Goal: Task Accomplishment & Management: Manage account settings

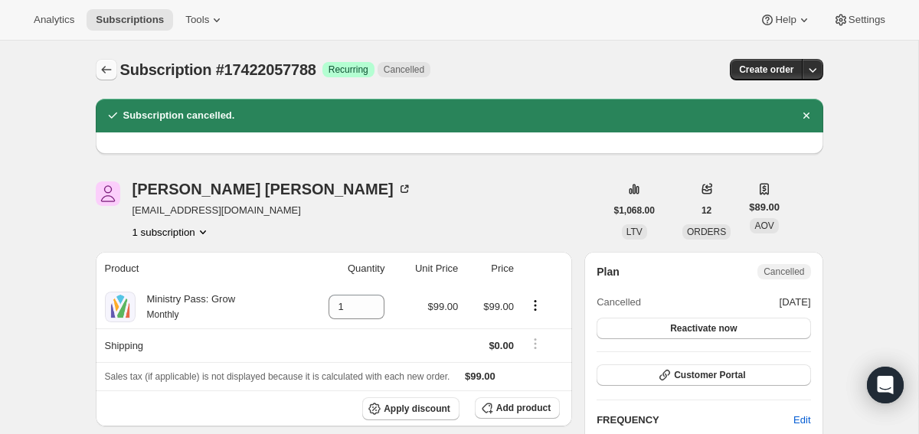
click at [108, 68] on icon "Subscriptions" at bounding box center [106, 69] width 15 height 15
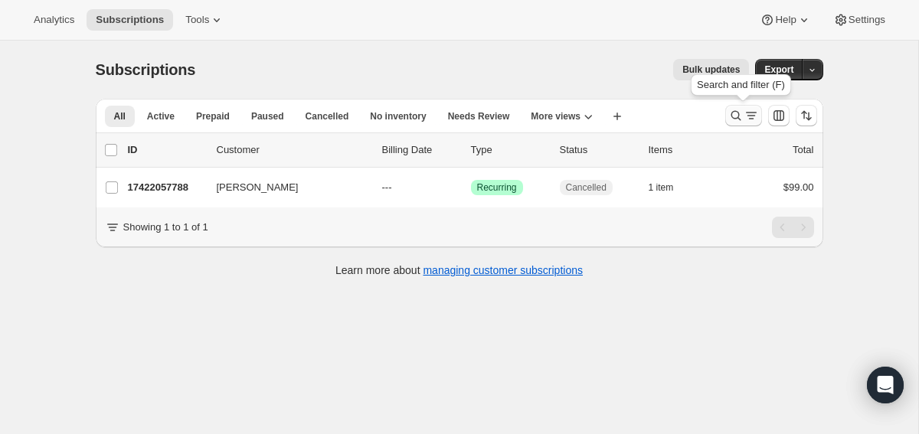
click at [733, 111] on icon "Search and filter results" at bounding box center [736, 115] width 15 height 15
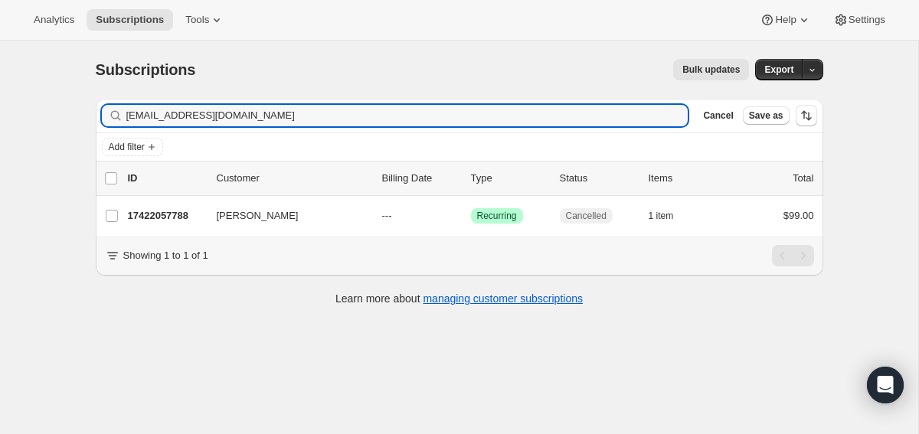
type input "[EMAIL_ADDRESS][DOMAIN_NAME]"
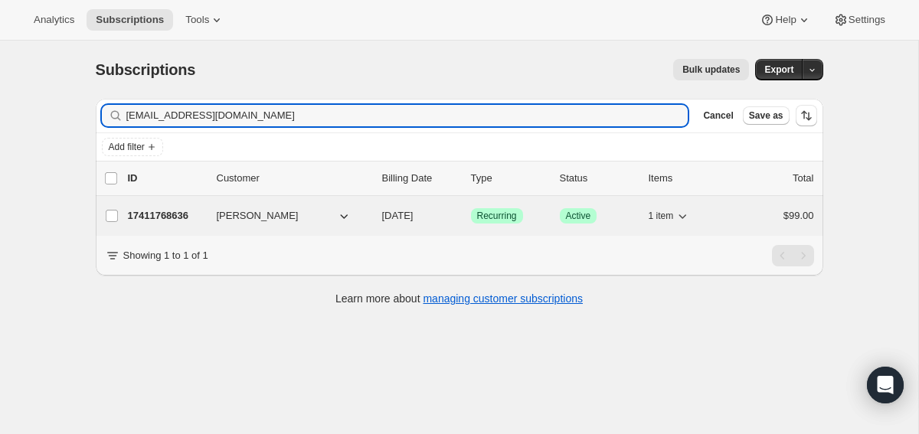
click at [148, 210] on p "17411768636" at bounding box center [166, 215] width 77 height 15
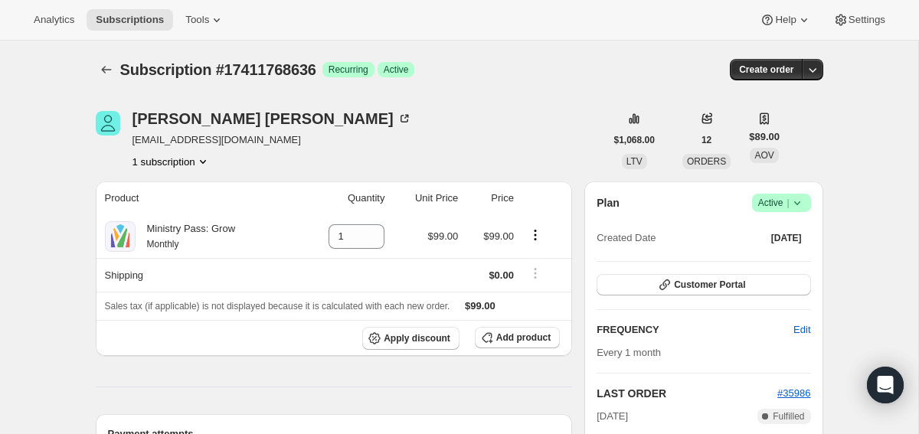
click at [804, 204] on span "Success Active |" at bounding box center [781, 203] width 59 height 18
click at [745, 257] on span "Cancel subscription" at bounding box center [777, 259] width 87 height 11
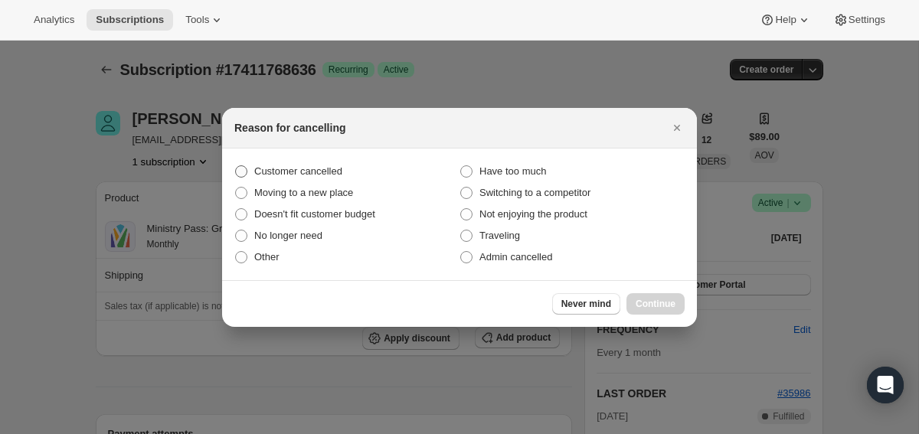
click at [333, 171] on span "Customer cancelled" at bounding box center [298, 170] width 88 height 11
click at [236, 166] on input "Customer cancelled" at bounding box center [235, 165] width 1 height 1
radio input "true"
click at [653, 309] on span "Continue" at bounding box center [656, 304] width 40 height 12
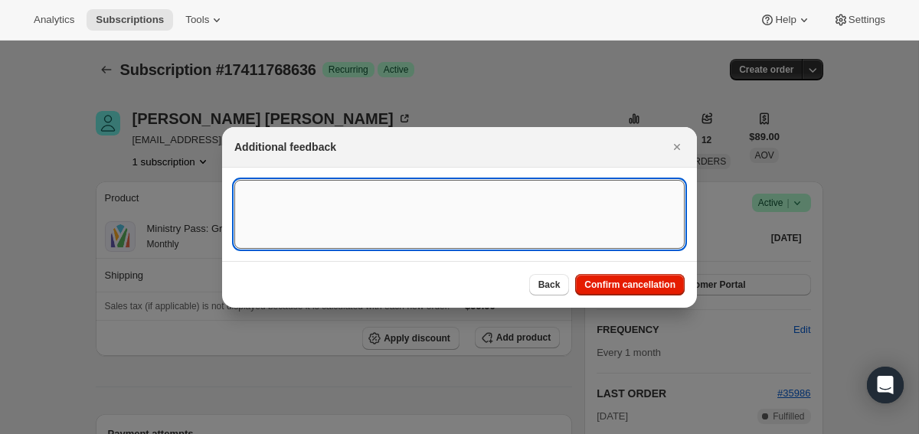
click at [429, 202] on textarea ":r1qr:" at bounding box center [459, 214] width 450 height 69
type textarea "canceled on 8/27"
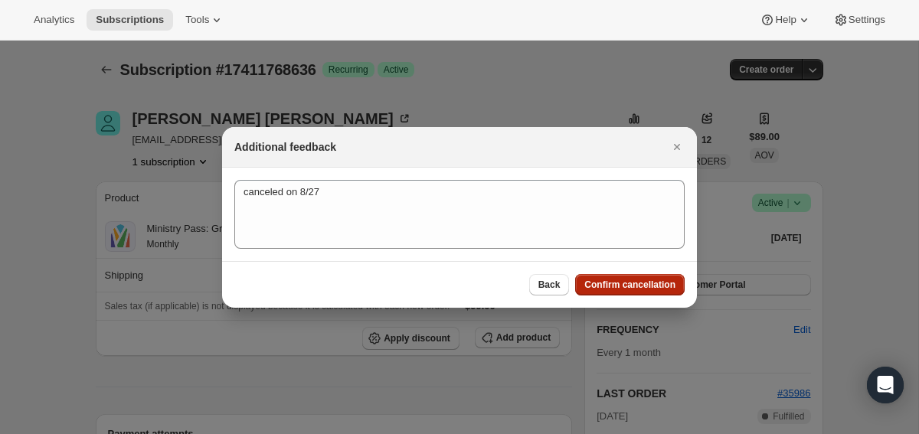
click at [621, 277] on button "Confirm cancellation" at bounding box center [630, 284] width 110 height 21
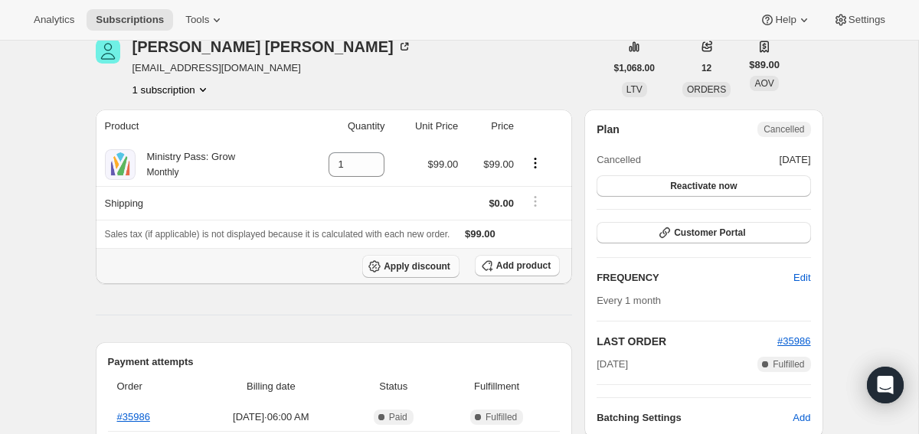
scroll to position [198, 0]
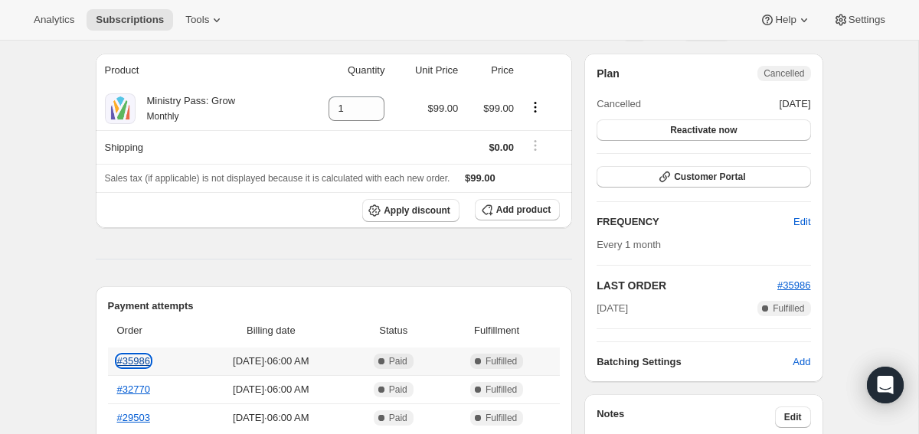
click at [138, 360] on link "#35986" at bounding box center [133, 360] width 33 height 11
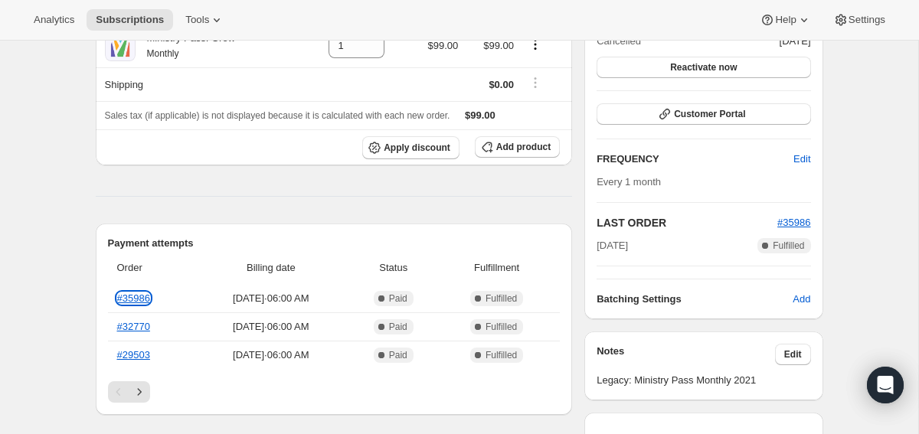
scroll to position [0, 0]
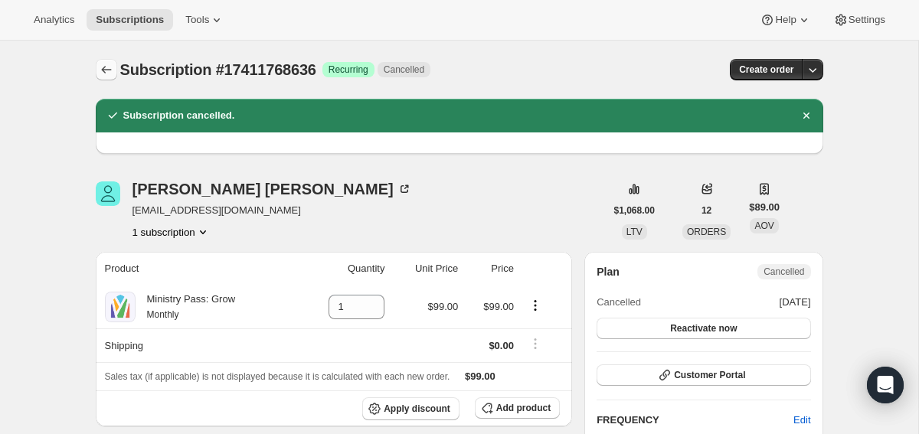
click at [106, 63] on icon "Subscriptions" at bounding box center [106, 69] width 15 height 15
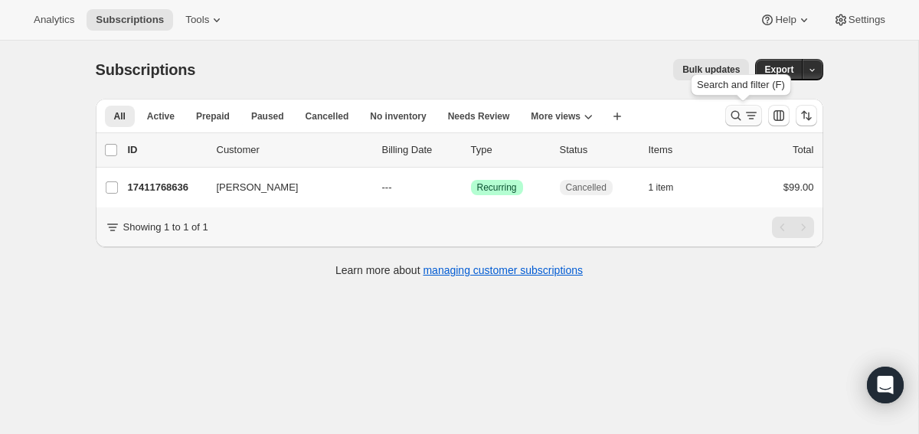
click at [742, 113] on icon "Search and filter results" at bounding box center [736, 115] width 15 height 15
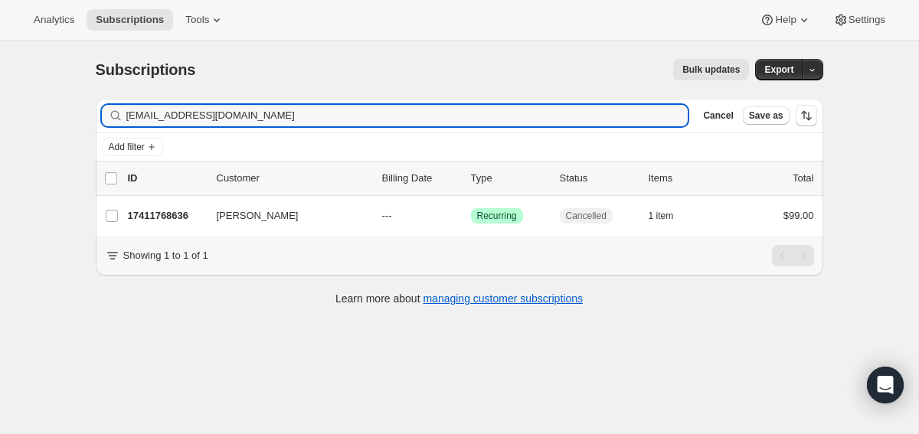
type input "[EMAIL_ADDRESS][DOMAIN_NAME]"
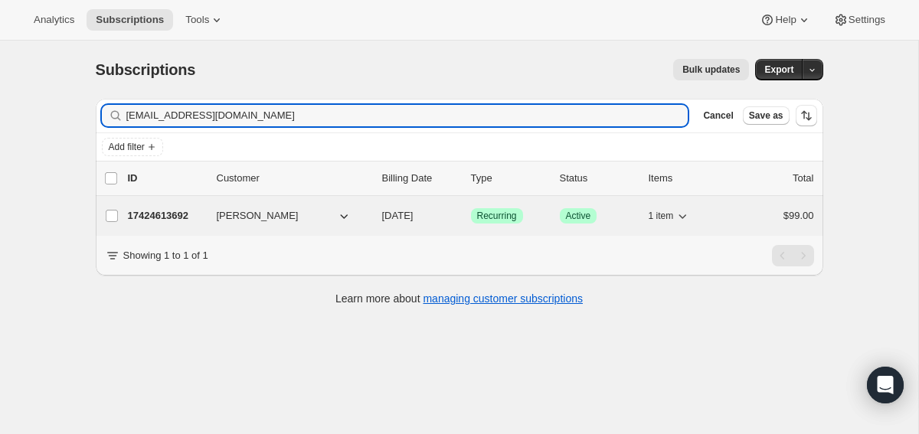
click at [166, 219] on p "17424613692" at bounding box center [166, 215] width 77 height 15
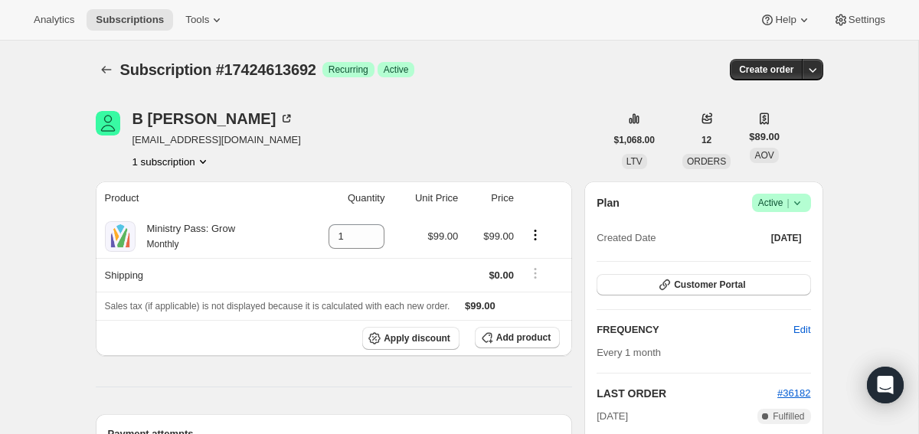
click at [801, 204] on icon at bounding box center [797, 202] width 15 height 15
click at [774, 254] on span "Cancel subscription" at bounding box center [777, 259] width 87 height 11
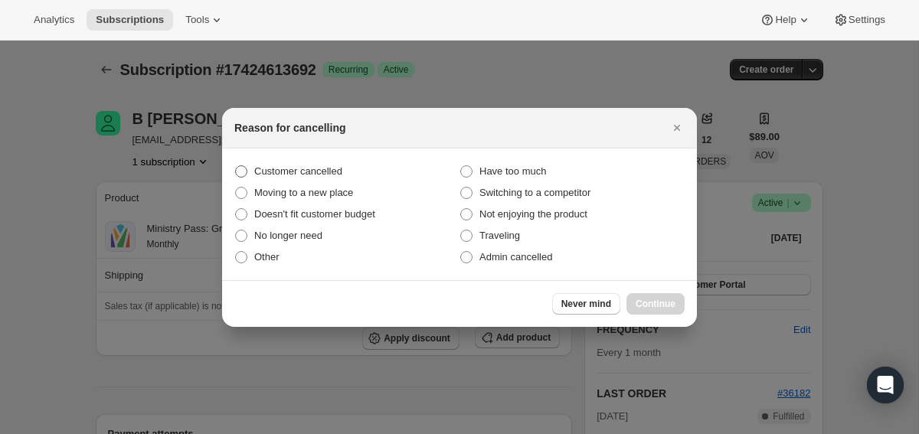
click at [316, 166] on span "Customer cancelled" at bounding box center [298, 170] width 88 height 11
click at [236, 166] on input "Customer cancelled" at bounding box center [235, 165] width 1 height 1
radio input "true"
click at [653, 298] on span "Continue" at bounding box center [656, 304] width 40 height 12
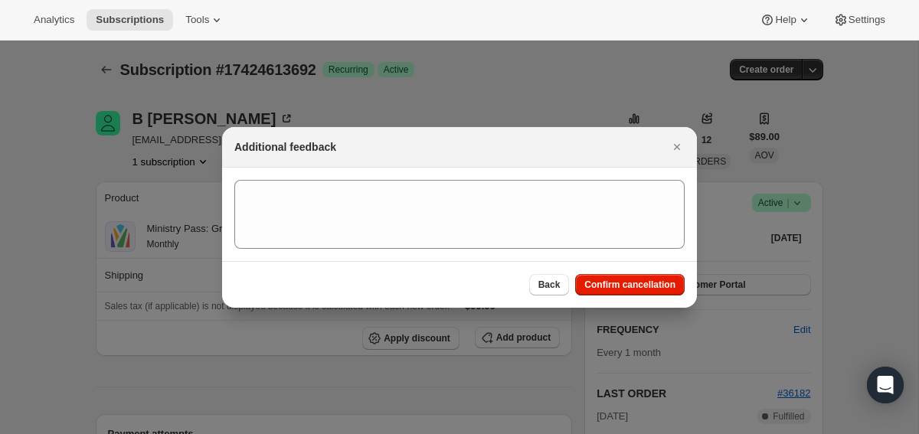
click at [542, 254] on section ":r20v:" at bounding box center [459, 214] width 475 height 93
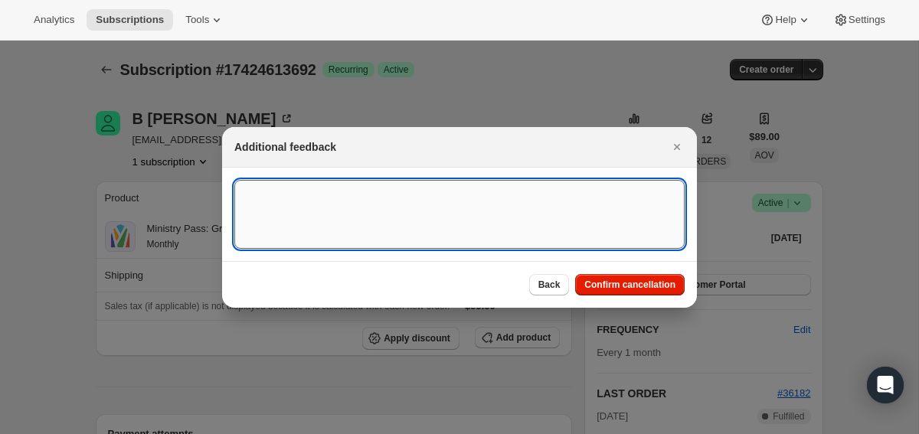
click at [535, 226] on textarea ":r20v:" at bounding box center [459, 214] width 450 height 69
type textarea "canceled on 8/27"
click at [630, 284] on span "Confirm cancellation" at bounding box center [630, 285] width 91 height 12
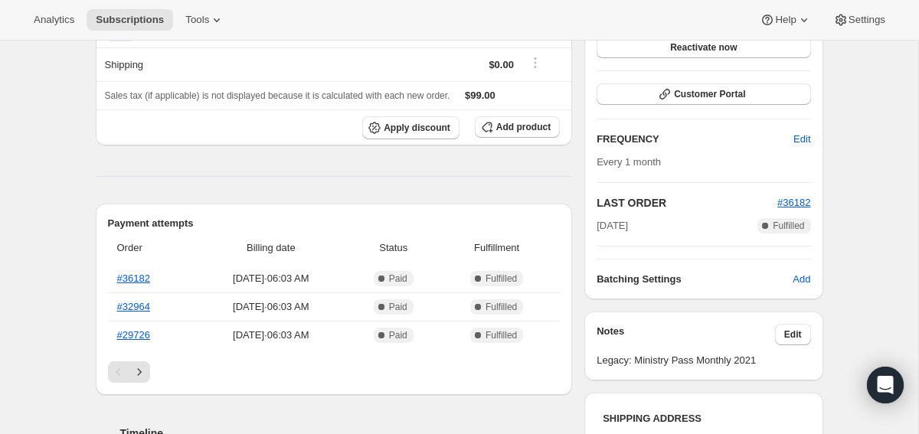
scroll to position [282, 0]
click at [139, 273] on link "#36182" at bounding box center [133, 277] width 33 height 11
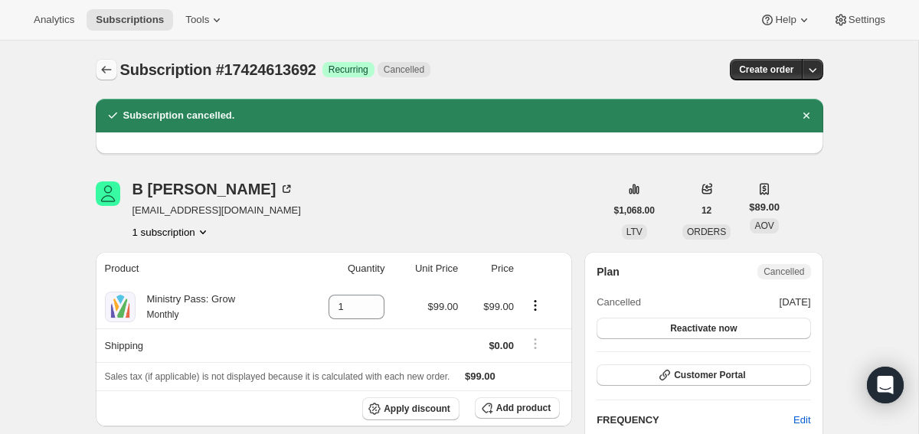
click at [114, 62] on button "Subscriptions" at bounding box center [106, 69] width 21 height 21
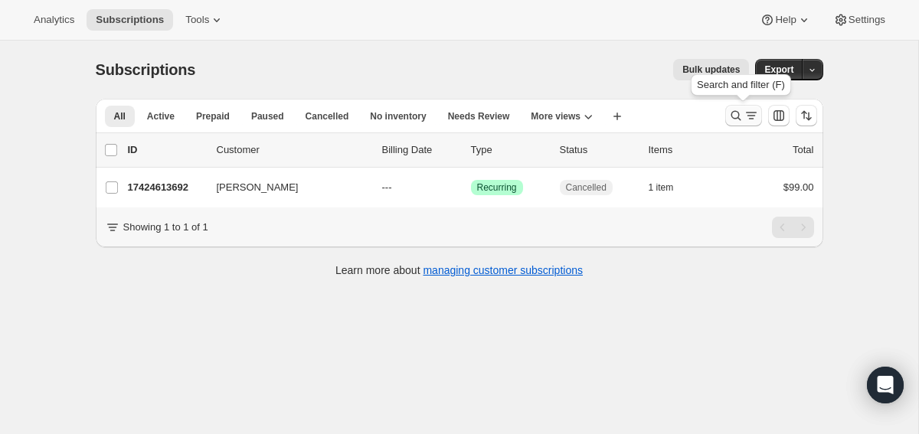
click at [731, 113] on icon "Search and filter results" at bounding box center [736, 115] width 15 height 15
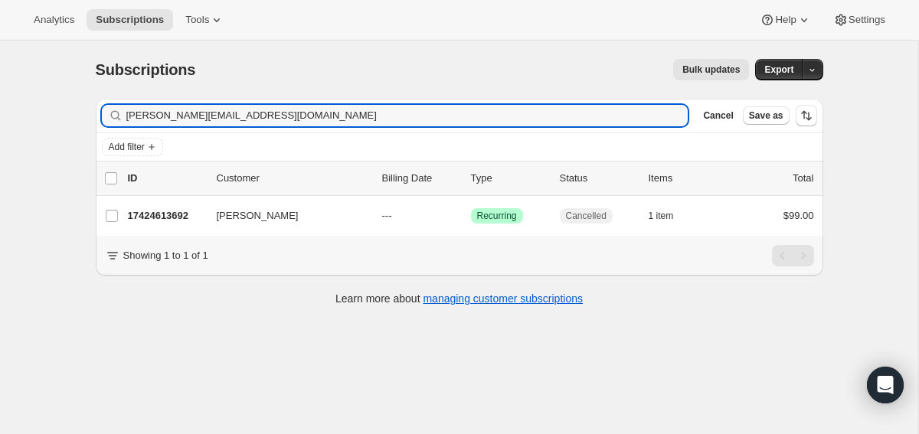
type input "[PERSON_NAME][EMAIL_ADDRESS][DOMAIN_NAME]"
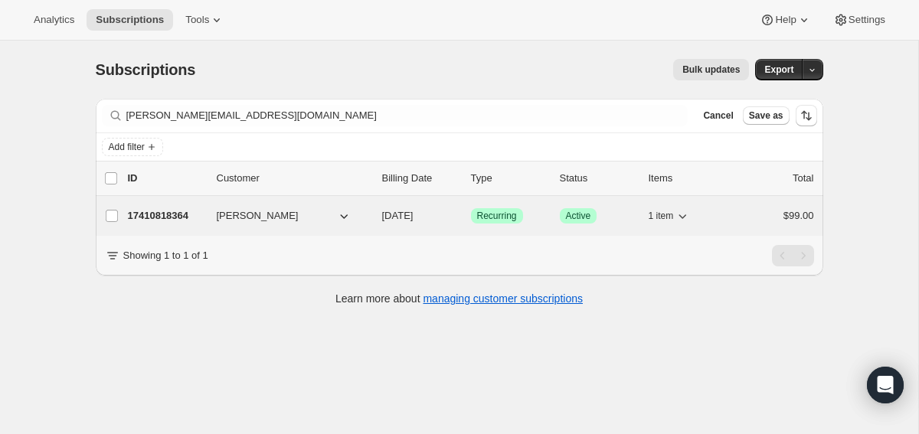
click at [172, 215] on p "17410818364" at bounding box center [166, 215] width 77 height 15
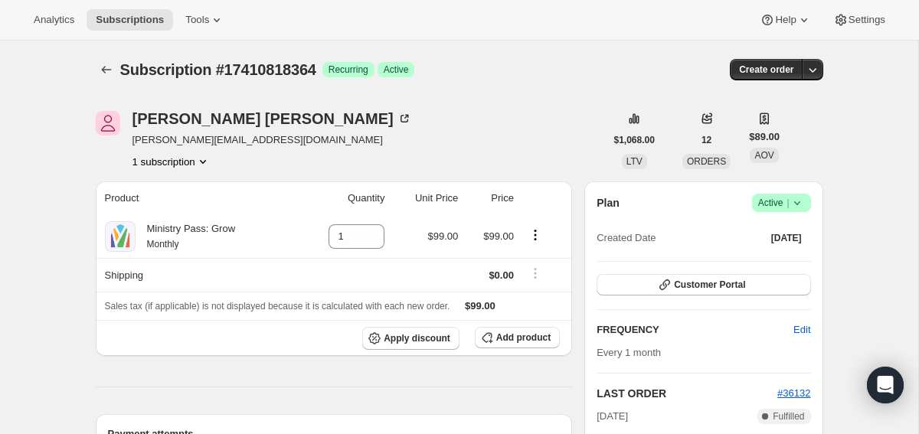
click at [802, 199] on icon at bounding box center [797, 202] width 15 height 15
click at [763, 262] on span "Cancel subscription" at bounding box center [777, 259] width 87 height 11
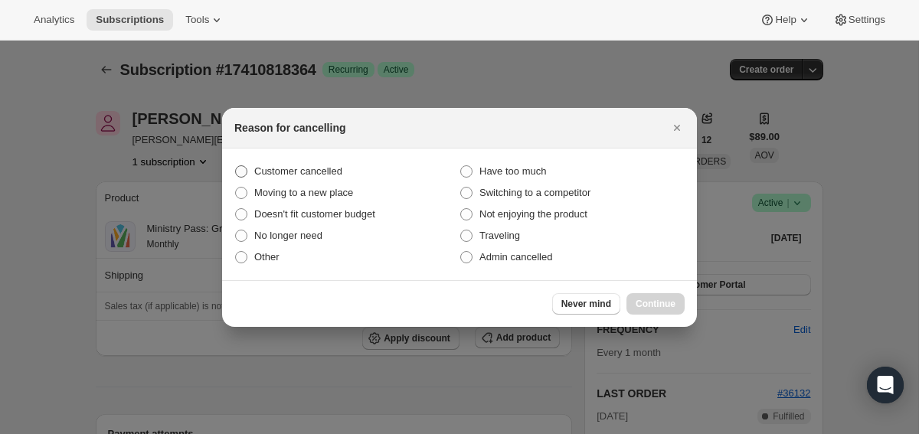
click at [313, 169] on span "Customer cancelled" at bounding box center [298, 170] width 88 height 11
click at [236, 166] on input "Customer cancelled" at bounding box center [235, 165] width 1 height 1
radio input "true"
click at [654, 303] on span "Continue" at bounding box center [656, 304] width 40 height 12
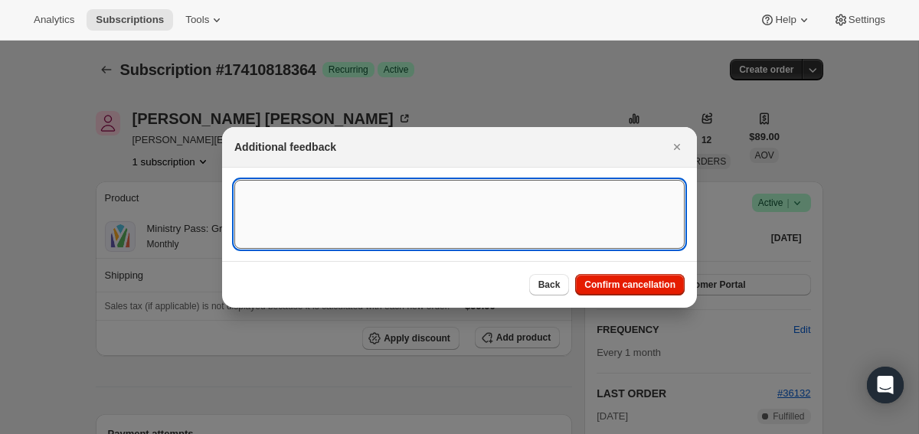
click at [447, 200] on textarea ":r275:" at bounding box center [459, 214] width 450 height 69
type textarea "sc canceled on 8/27"
click at [621, 289] on span "Confirm cancellation" at bounding box center [630, 285] width 91 height 12
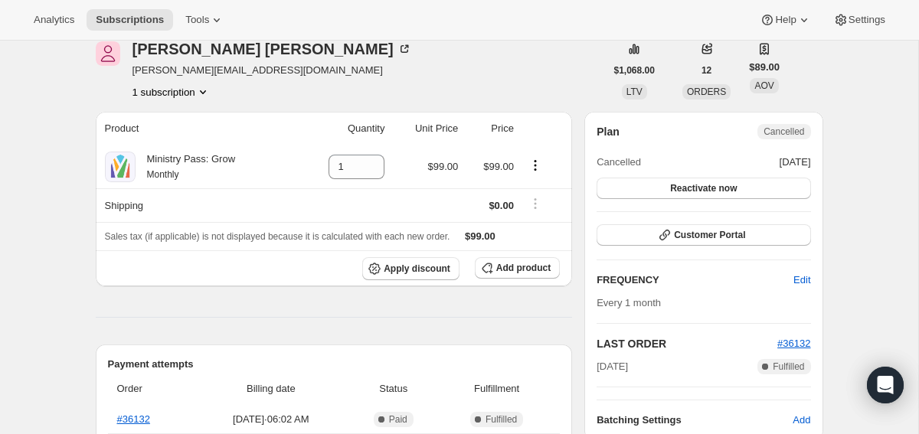
scroll to position [178, 0]
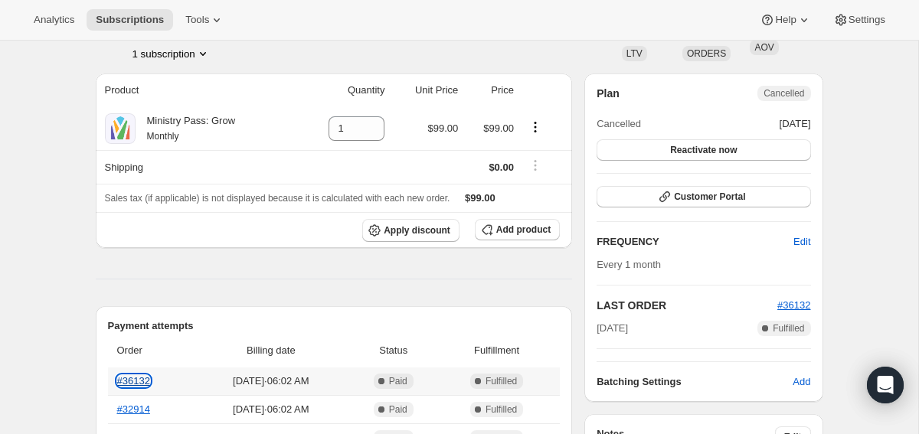
click at [129, 378] on link "#36132" at bounding box center [133, 380] width 33 height 11
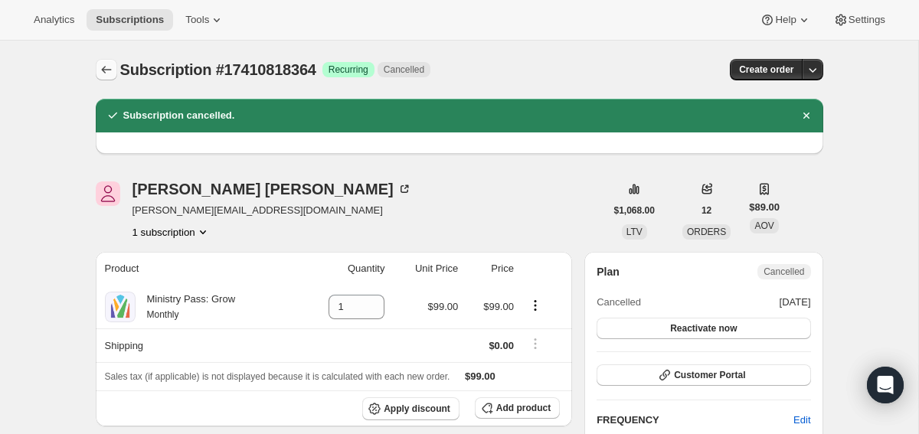
click at [106, 71] on icon "Subscriptions" at bounding box center [106, 69] width 15 height 15
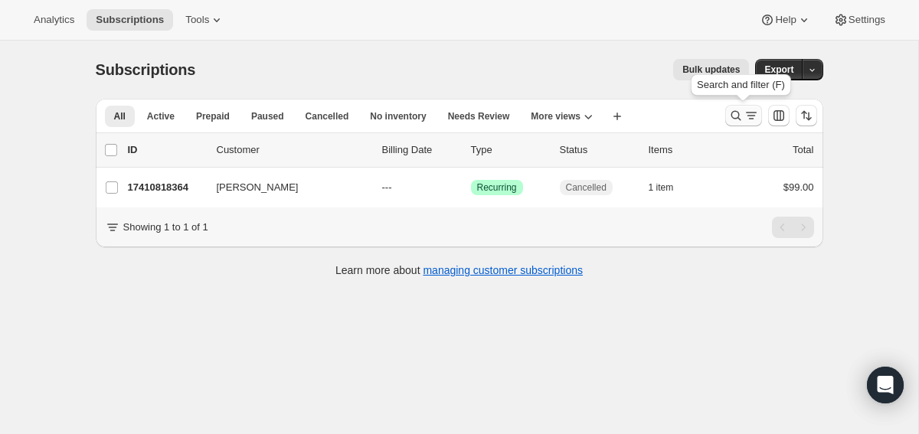
click at [745, 114] on icon "Search and filter results" at bounding box center [751, 115] width 15 height 15
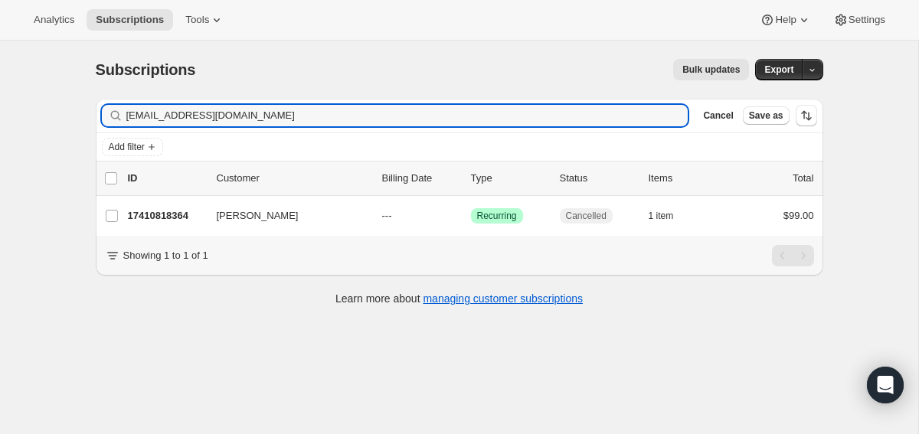
type input "[EMAIL_ADDRESS][DOMAIN_NAME]"
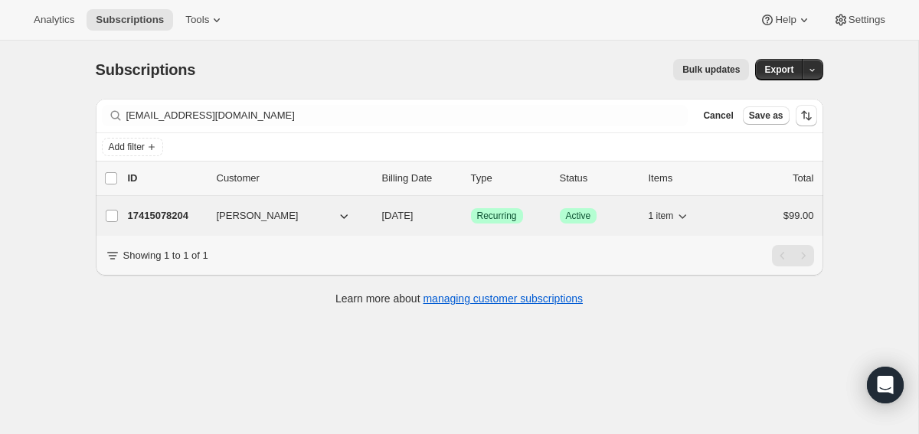
click at [165, 205] on div "17415078204 [PERSON_NAME] [DATE] Success Recurring Success Active 1 item $99.00" at bounding box center [471, 215] width 686 height 21
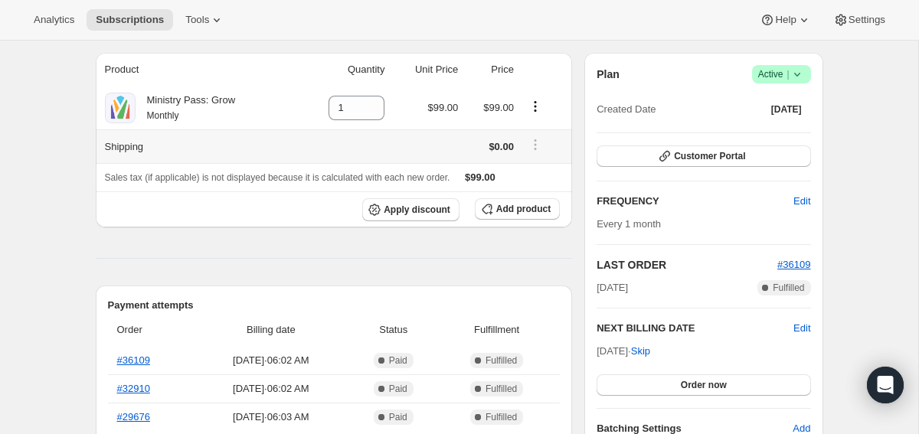
scroll to position [93, 0]
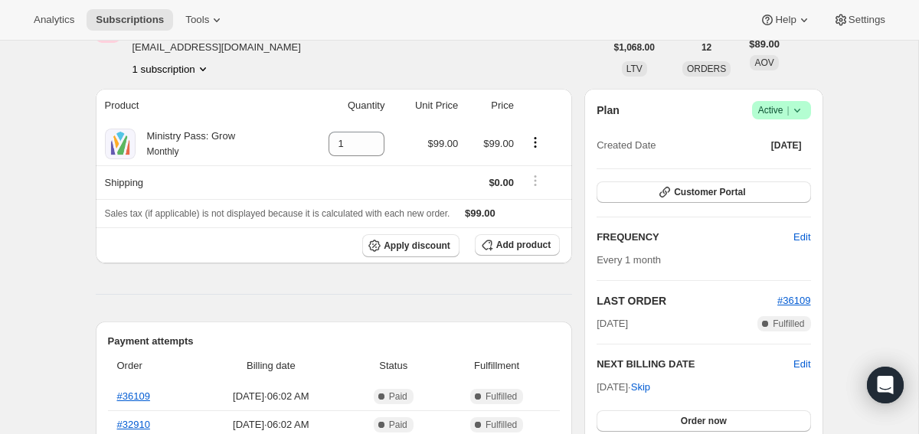
click at [798, 109] on icon at bounding box center [797, 110] width 15 height 15
click at [763, 168] on span "Cancel subscription" at bounding box center [777, 166] width 87 height 11
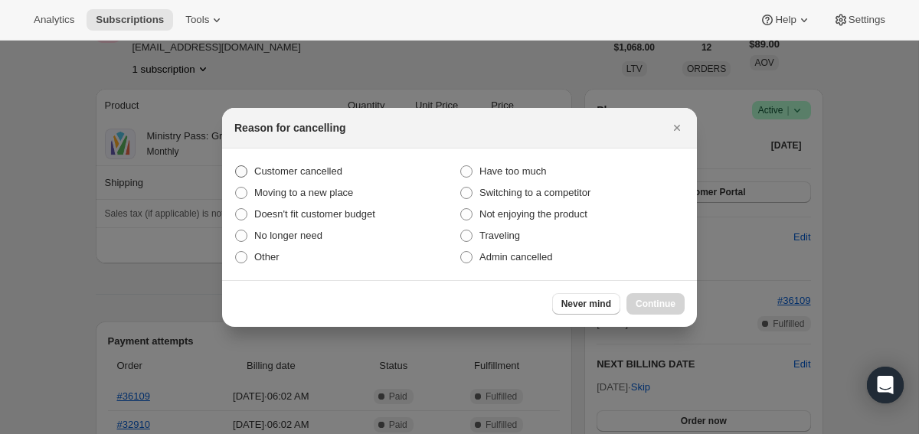
click at [303, 169] on span "Customer cancelled" at bounding box center [298, 170] width 88 height 11
click at [236, 166] on input "Customer cancelled" at bounding box center [235, 165] width 1 height 1
radio input "true"
click at [656, 301] on span "Continue" at bounding box center [656, 304] width 40 height 12
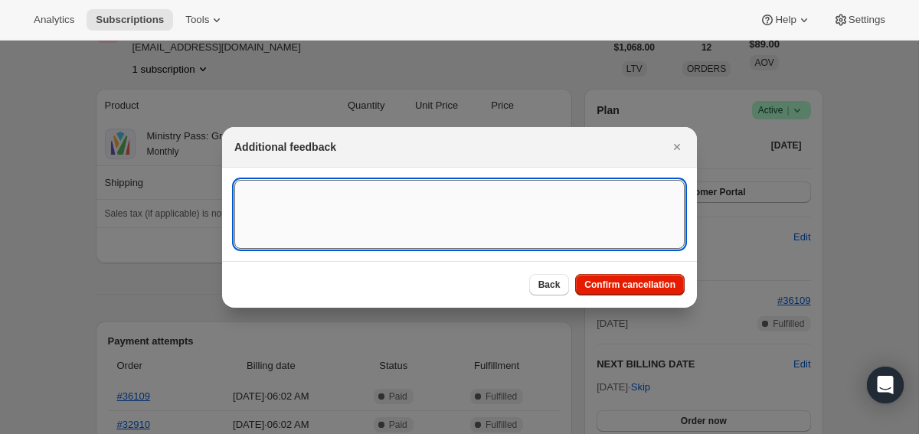
click at [588, 208] on textarea ":r2d9:" at bounding box center [459, 214] width 450 height 69
click at [608, 279] on span "Confirm cancellation" at bounding box center [630, 285] width 91 height 12
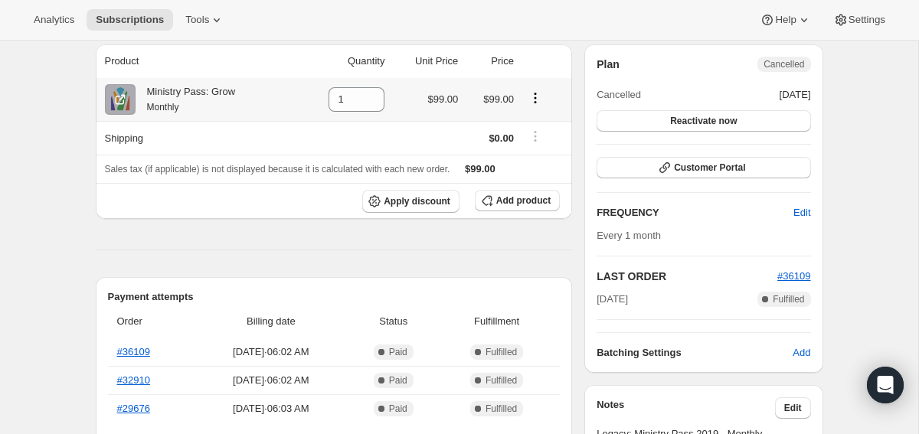
scroll to position [237, 0]
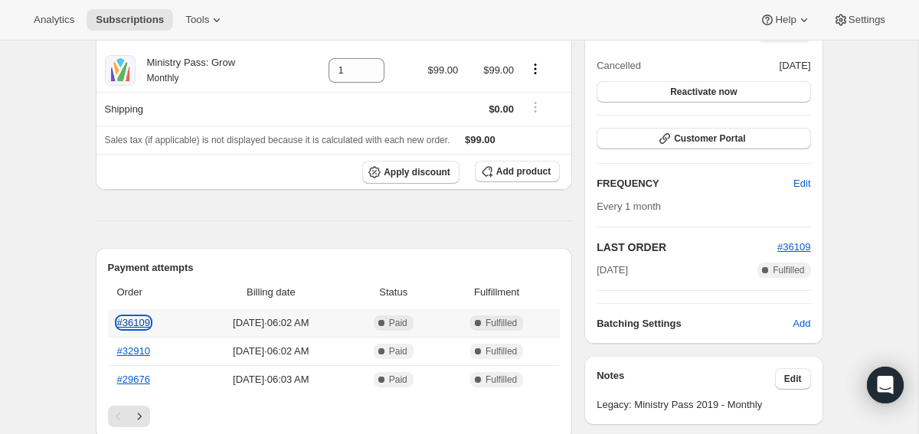
click at [145, 322] on link "#36109" at bounding box center [133, 322] width 33 height 11
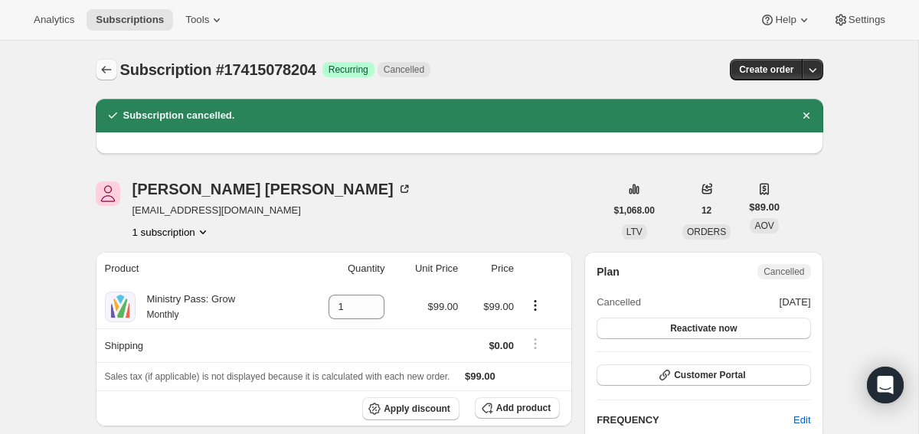
click at [111, 72] on icon "Subscriptions" at bounding box center [106, 69] width 15 height 15
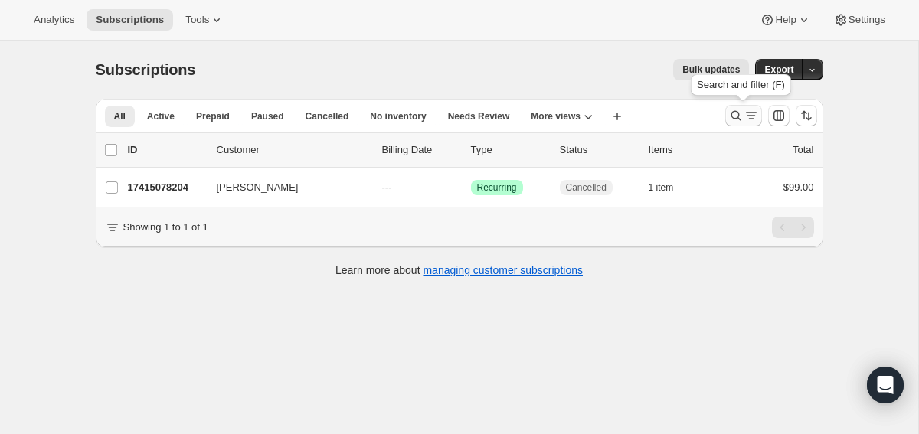
click at [742, 118] on icon "Search and filter results" at bounding box center [736, 115] width 15 height 15
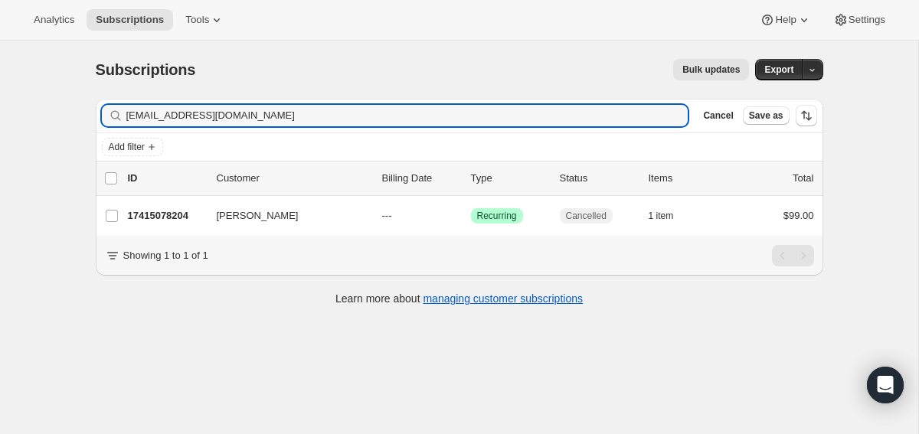
type input "[EMAIL_ADDRESS][DOMAIN_NAME]"
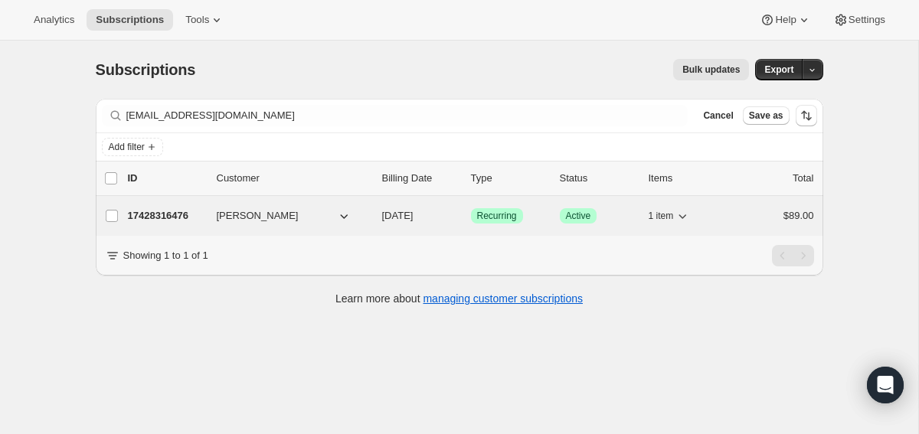
click at [180, 209] on p "17428316476" at bounding box center [166, 215] width 77 height 15
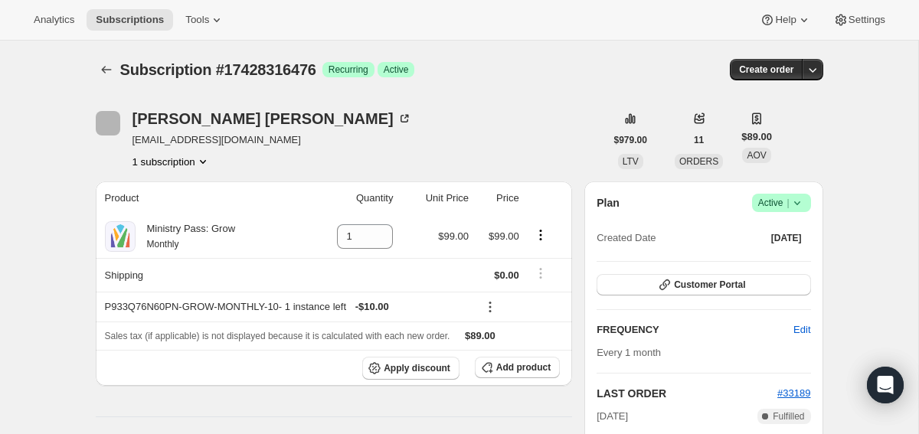
click at [795, 197] on icon at bounding box center [797, 202] width 15 height 15
click at [752, 250] on button "Cancel subscription" at bounding box center [777, 259] width 96 height 25
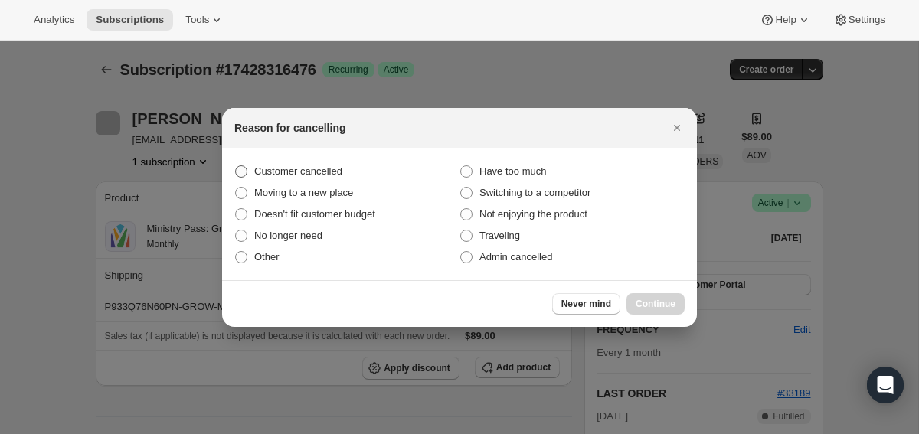
click at [334, 172] on span "Customer cancelled" at bounding box center [298, 170] width 88 height 11
click at [236, 166] on input "Customer cancelled" at bounding box center [235, 165] width 1 height 1
radio input "true"
click at [650, 293] on button "Continue" at bounding box center [656, 303] width 58 height 21
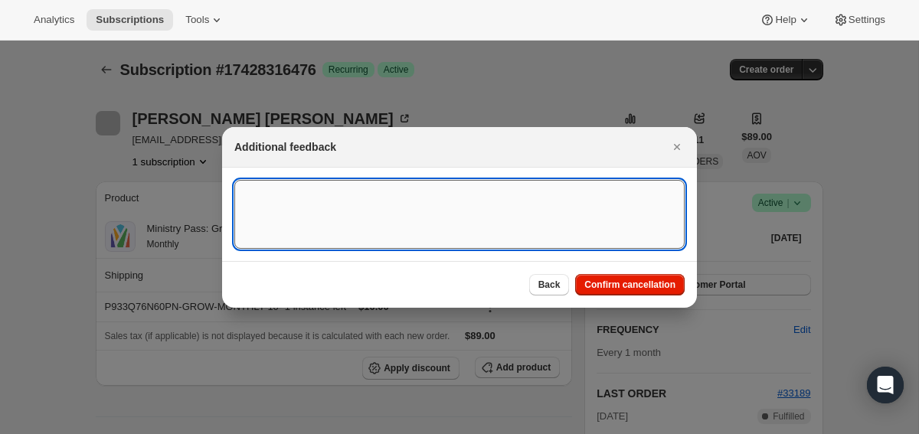
click at [499, 213] on textarea ":r2jd:" at bounding box center [459, 214] width 450 height 69
type textarea "canceled on 8/27"
click at [616, 285] on span "Confirm cancellation" at bounding box center [630, 285] width 91 height 12
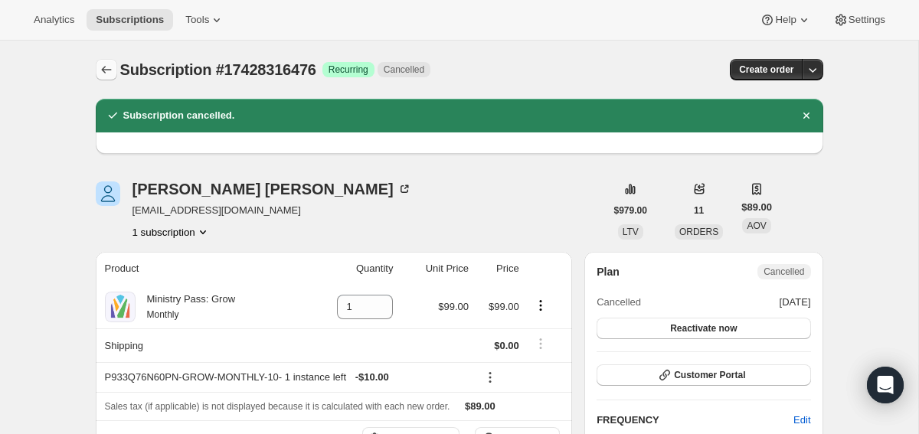
click at [96, 69] on button "Subscriptions" at bounding box center [106, 69] width 21 height 21
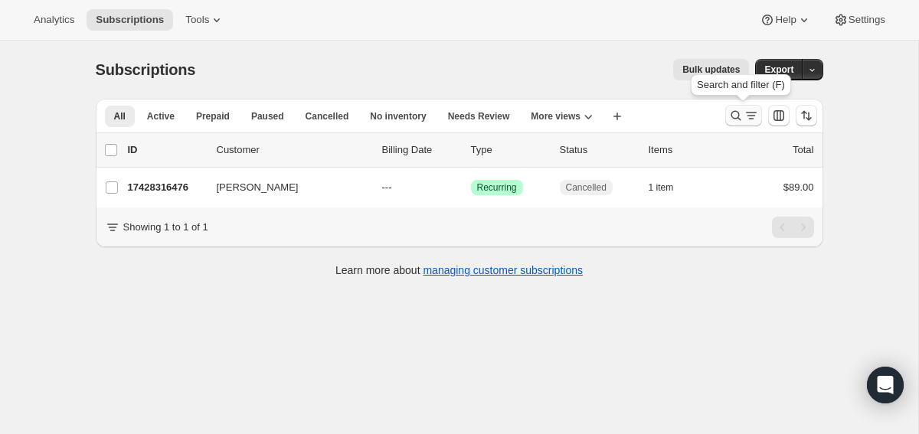
click at [755, 106] on button "Search and filter results" at bounding box center [743, 115] width 37 height 21
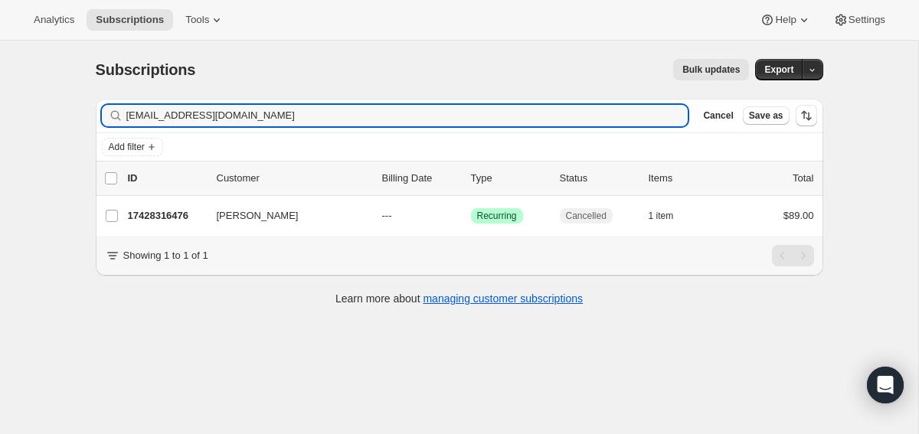
type input "[EMAIL_ADDRESS][DOMAIN_NAME]"
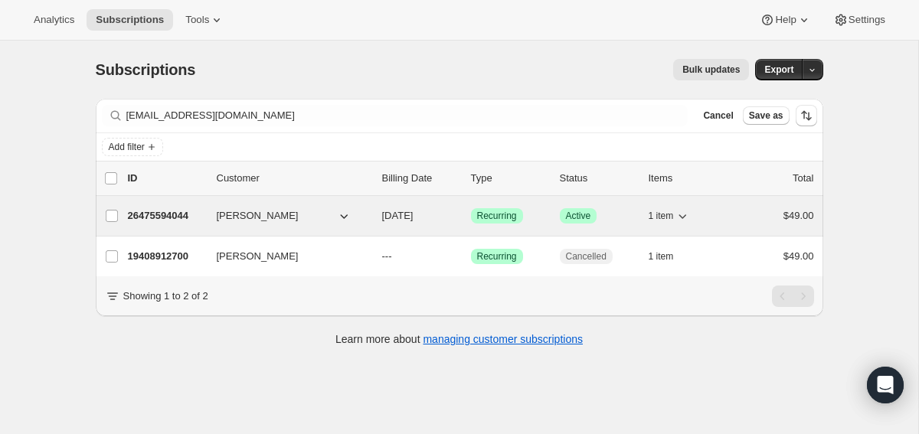
click at [175, 221] on p "26475594044" at bounding box center [166, 215] width 77 height 15
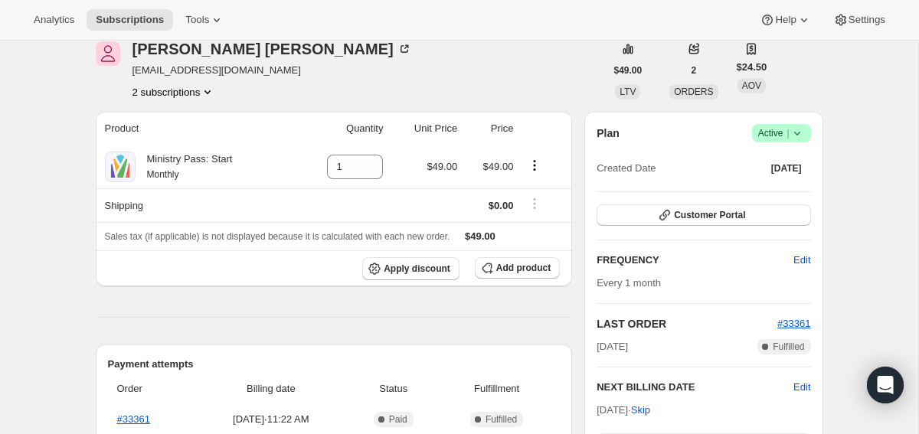
scroll to position [71, 0]
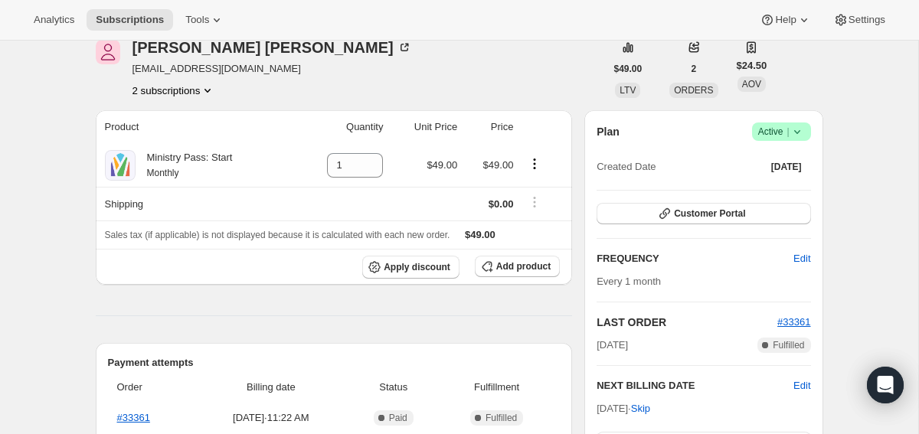
click at [801, 124] on icon at bounding box center [797, 131] width 15 height 15
click at [767, 181] on span "Cancel subscription" at bounding box center [777, 188] width 87 height 15
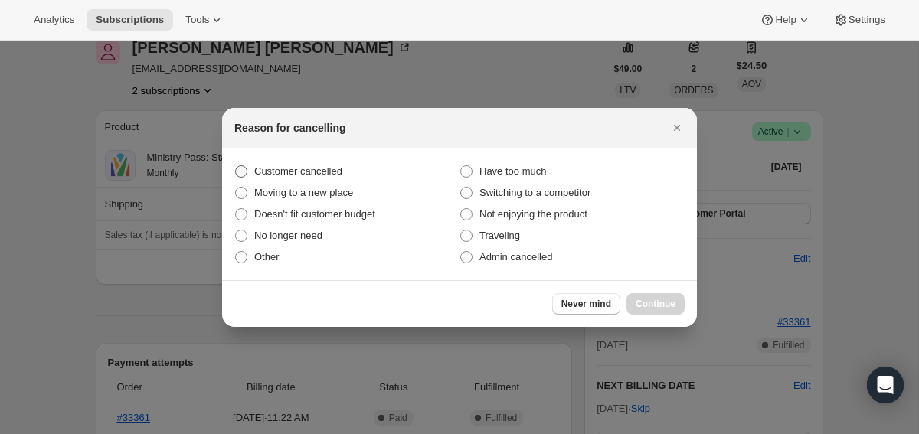
click at [319, 177] on span "Customer cancelled" at bounding box center [298, 171] width 88 height 15
click at [236, 166] on input "Customer cancelled" at bounding box center [235, 165] width 1 height 1
radio input "true"
click at [653, 303] on span "Continue" at bounding box center [656, 304] width 40 height 12
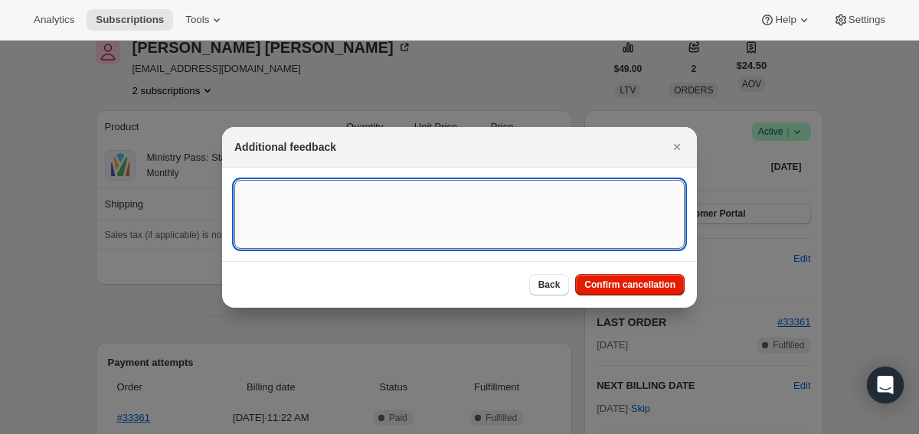
click at [473, 211] on textarea ":r2q3:" at bounding box center [459, 214] width 450 height 69
type textarea "canceled on 8/27"
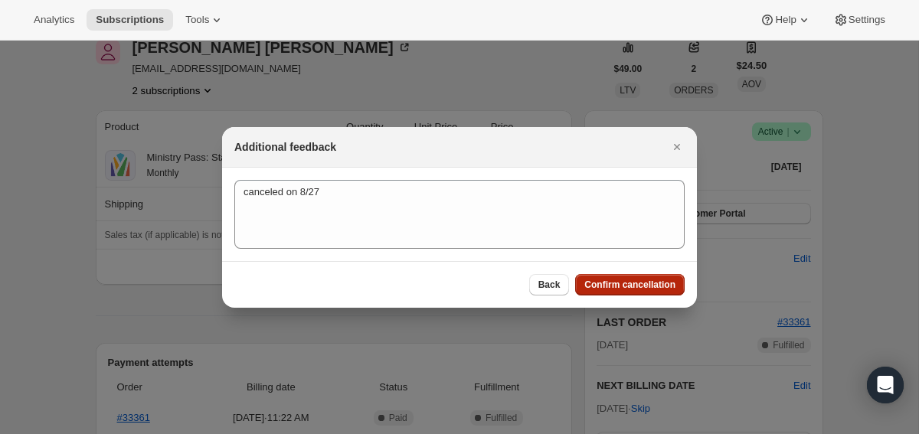
click at [647, 283] on span "Confirm cancellation" at bounding box center [630, 285] width 91 height 12
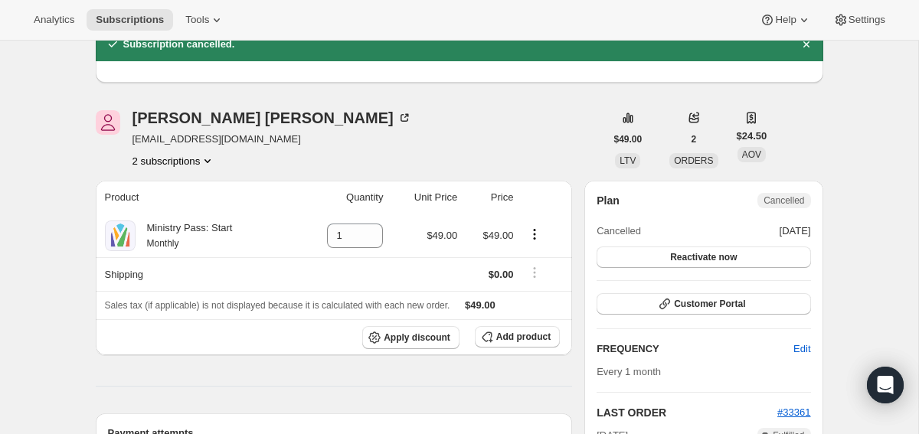
scroll to position [0, 0]
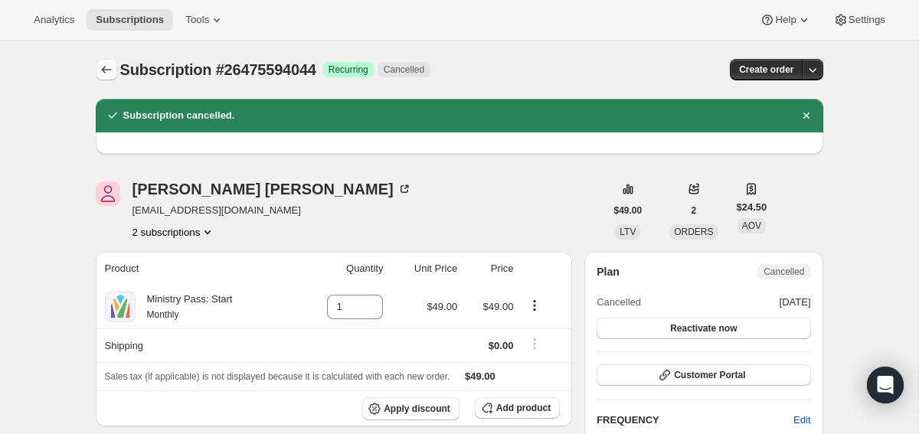
click at [110, 70] on icon "Subscriptions" at bounding box center [106, 69] width 15 height 15
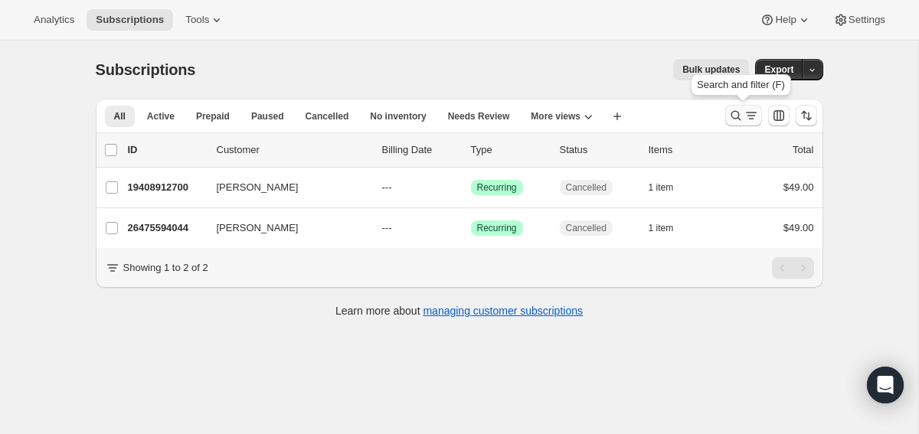
click at [732, 108] on icon "Search and filter results" at bounding box center [736, 115] width 15 height 15
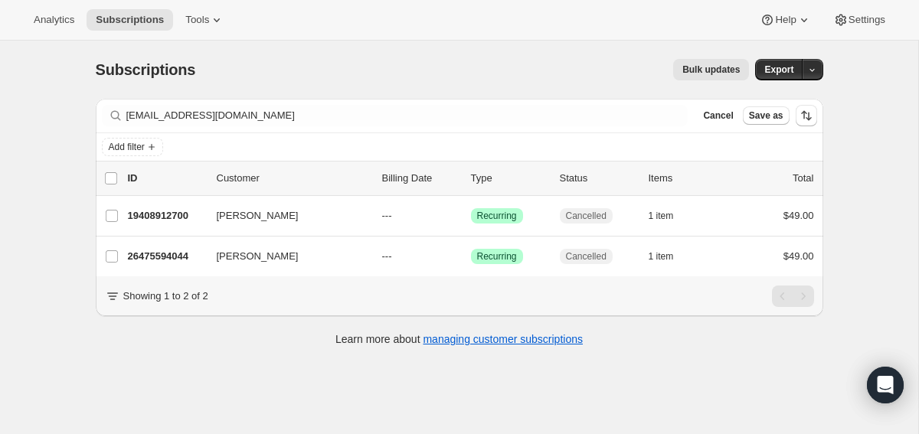
click at [574, 131] on div "Filter subscribers [EMAIL_ADDRESS][DOMAIN_NAME] Clear Cancel Save as" at bounding box center [460, 116] width 728 height 34
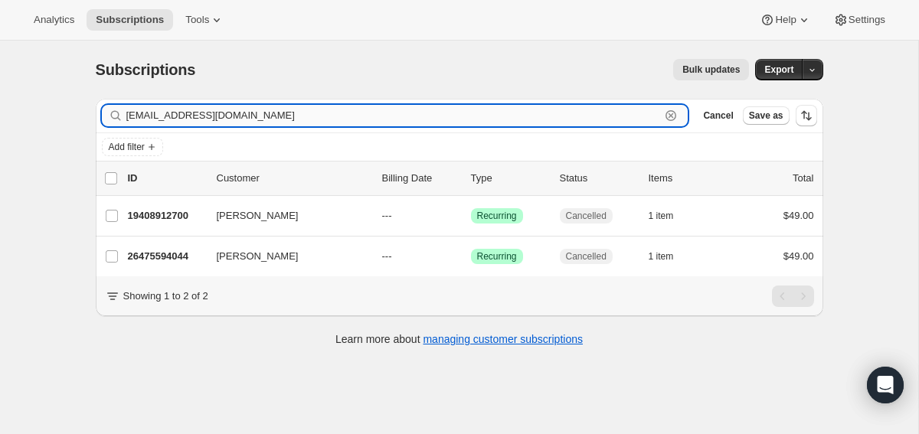
click at [576, 118] on input "[EMAIL_ADDRESS][DOMAIN_NAME]" at bounding box center [393, 115] width 535 height 21
paste input "[EMAIL_ADDRESS][DOMAIN_NAME]"
type input "[EMAIL_ADDRESS][DOMAIN_NAME]"
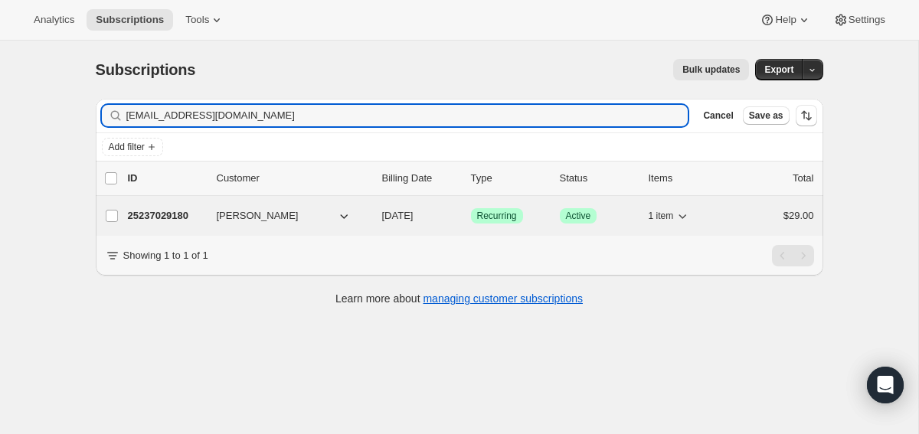
click at [169, 218] on p "25237029180" at bounding box center [166, 215] width 77 height 15
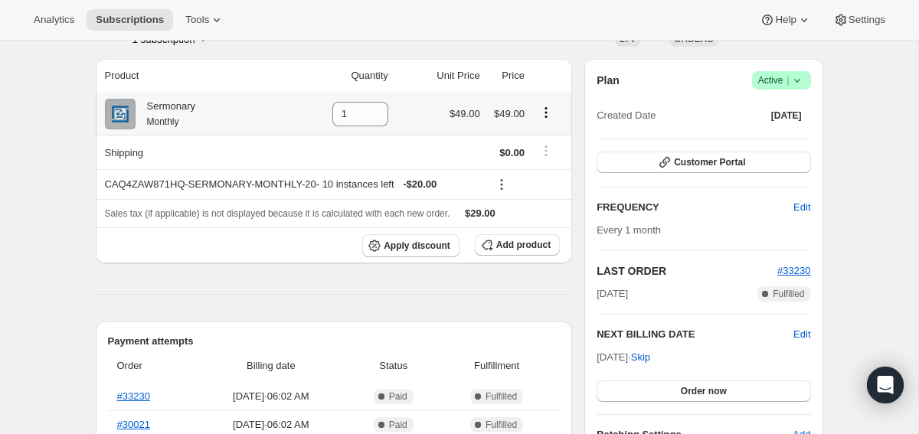
scroll to position [127, 0]
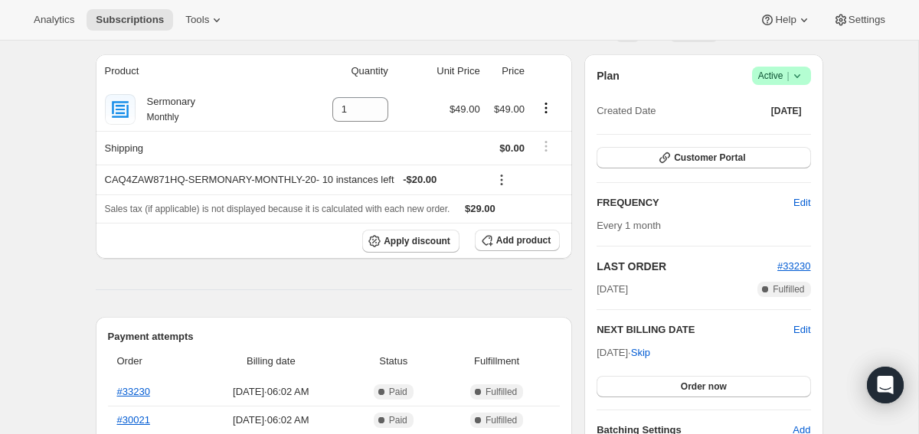
click at [803, 77] on icon at bounding box center [797, 75] width 15 height 15
click at [765, 131] on span "Cancel subscription" at bounding box center [777, 131] width 87 height 11
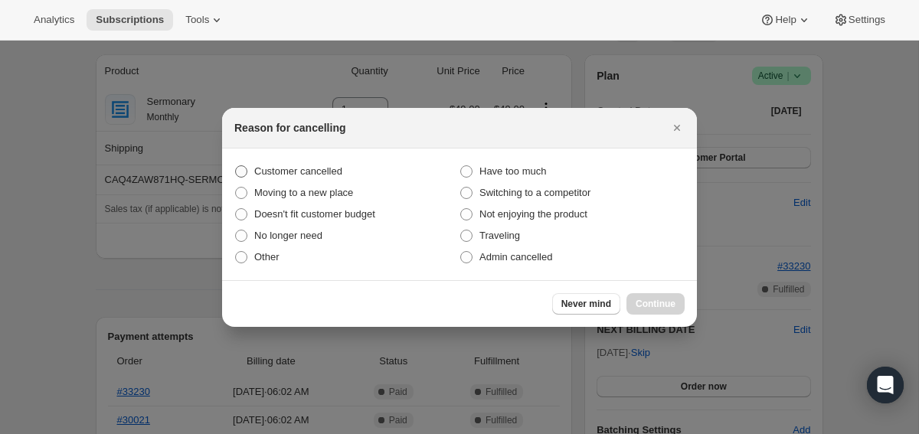
click at [320, 178] on span "Customer cancelled" at bounding box center [298, 171] width 88 height 15
click at [236, 166] on input "Customer cancelled" at bounding box center [235, 165] width 1 height 1
radio input "true"
click at [655, 312] on button "Continue" at bounding box center [656, 303] width 58 height 21
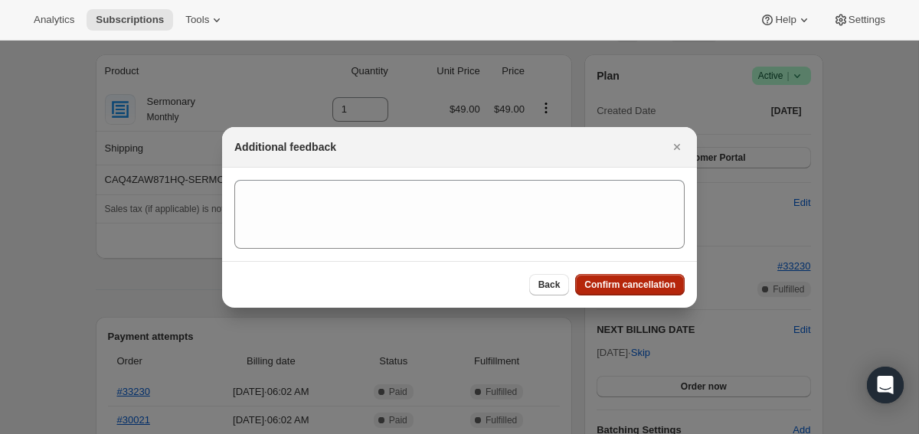
click at [617, 289] on span "Confirm cancellation" at bounding box center [630, 285] width 91 height 12
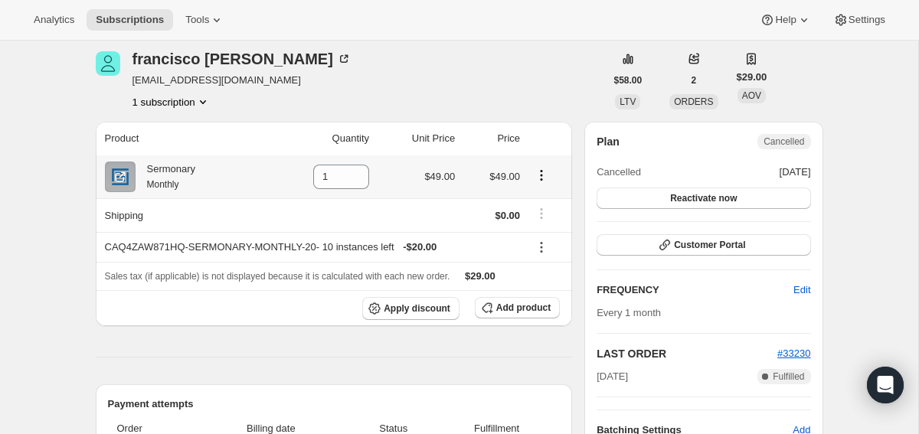
scroll to position [0, 0]
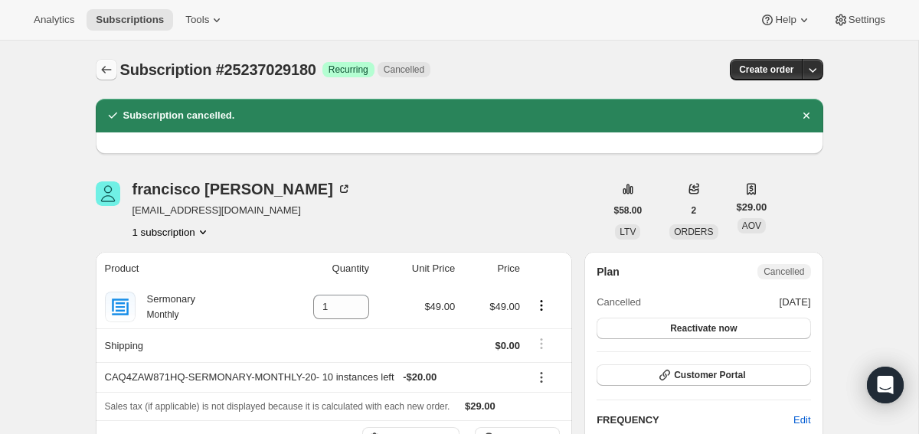
click at [101, 68] on icon "Subscriptions" at bounding box center [106, 69] width 15 height 15
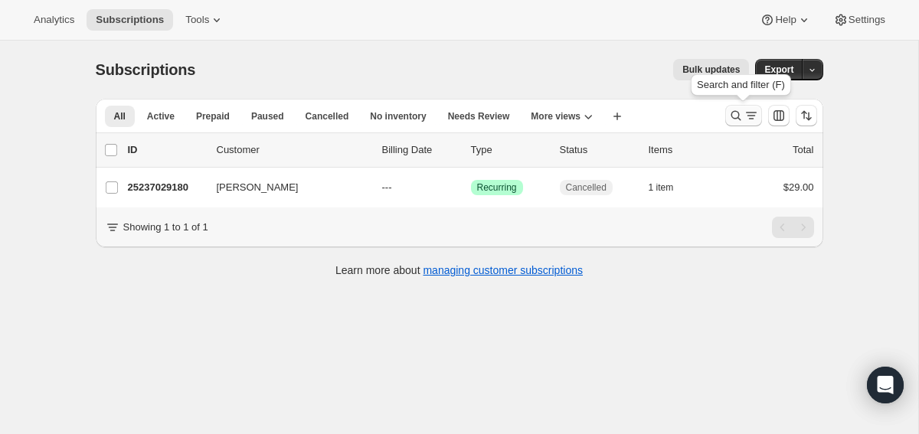
click at [741, 110] on icon "Search and filter results" at bounding box center [736, 115] width 15 height 15
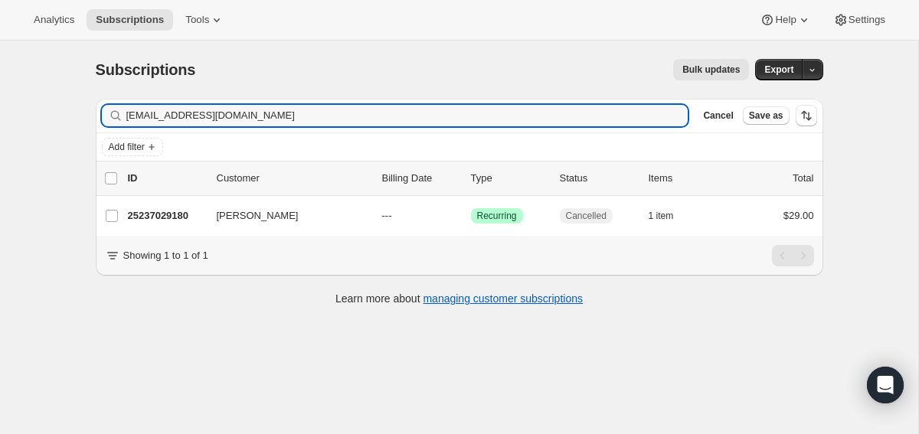
type input "[EMAIL_ADDRESS][DOMAIN_NAME]"
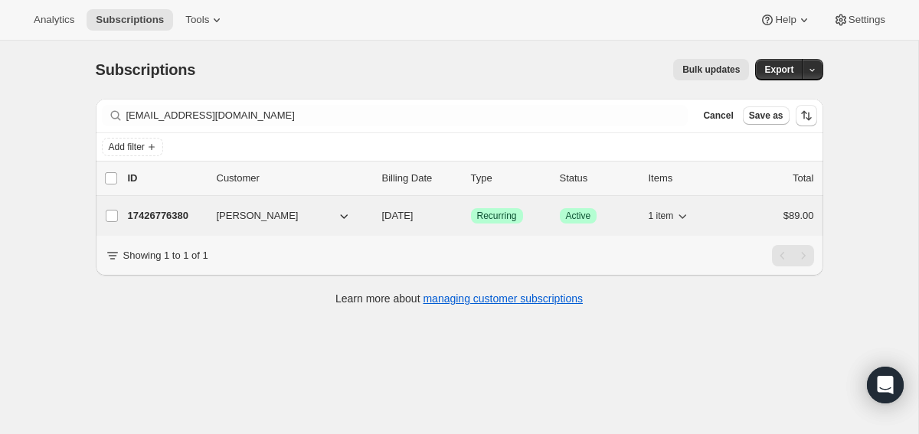
click at [174, 210] on p "17426776380" at bounding box center [166, 215] width 77 height 15
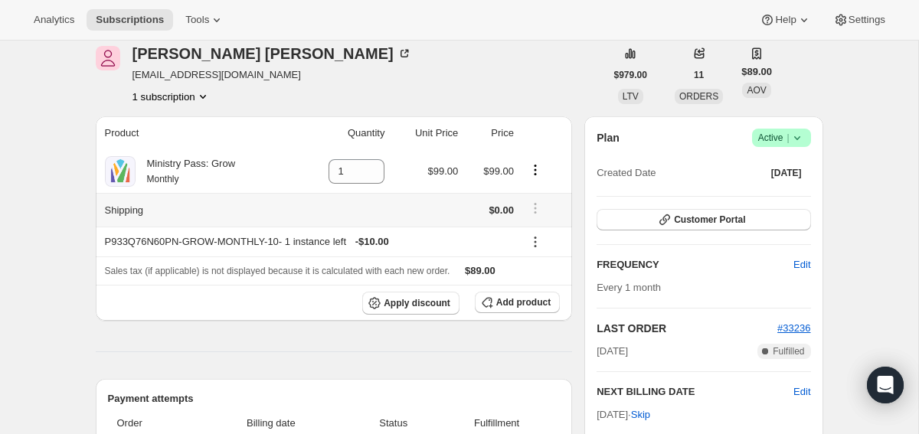
scroll to position [74, 0]
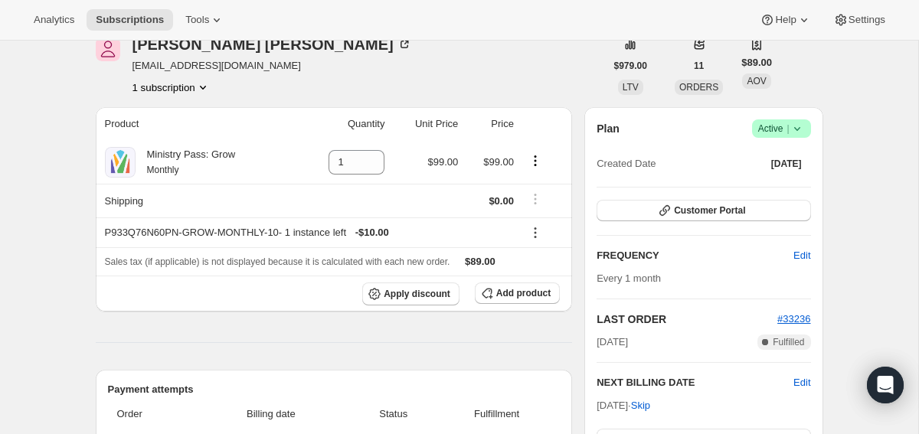
click at [801, 122] on icon at bounding box center [797, 128] width 15 height 15
click at [770, 184] on span "Cancel subscription" at bounding box center [777, 184] width 87 height 11
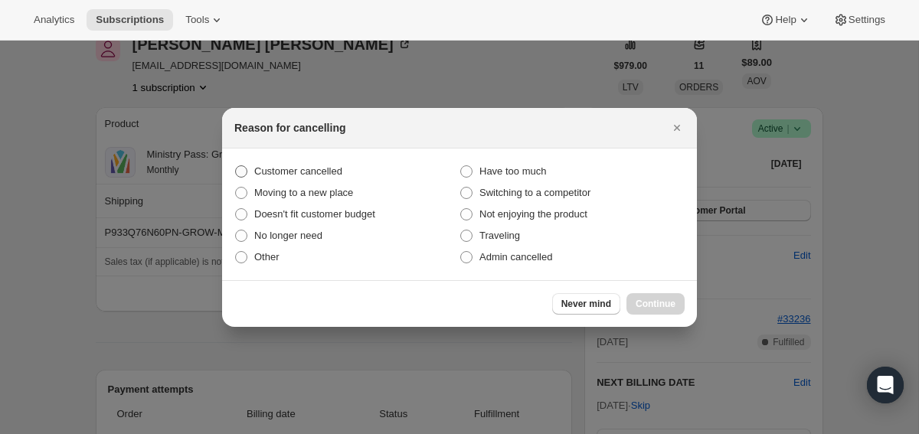
click at [328, 176] on span "Customer cancelled" at bounding box center [298, 170] width 88 height 11
click at [236, 166] on input "Customer cancelled" at bounding box center [235, 165] width 1 height 1
radio input "true"
click at [658, 296] on button "Continue" at bounding box center [656, 303] width 58 height 21
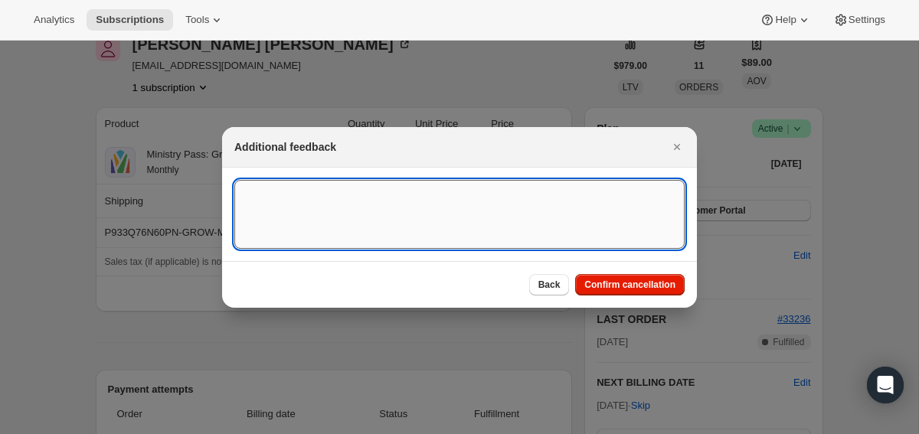
click at [517, 234] on textarea ":r36r:" at bounding box center [459, 214] width 450 height 69
type textarea "canceled on 8/27"
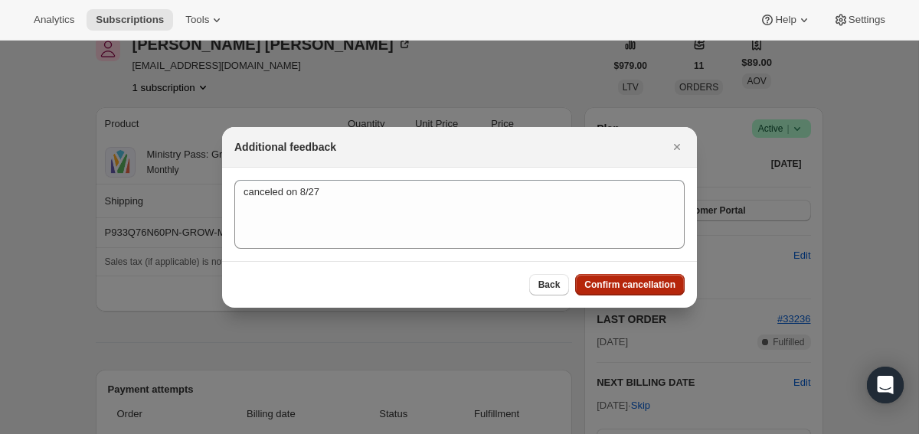
click at [629, 285] on span "Confirm cancellation" at bounding box center [630, 285] width 91 height 12
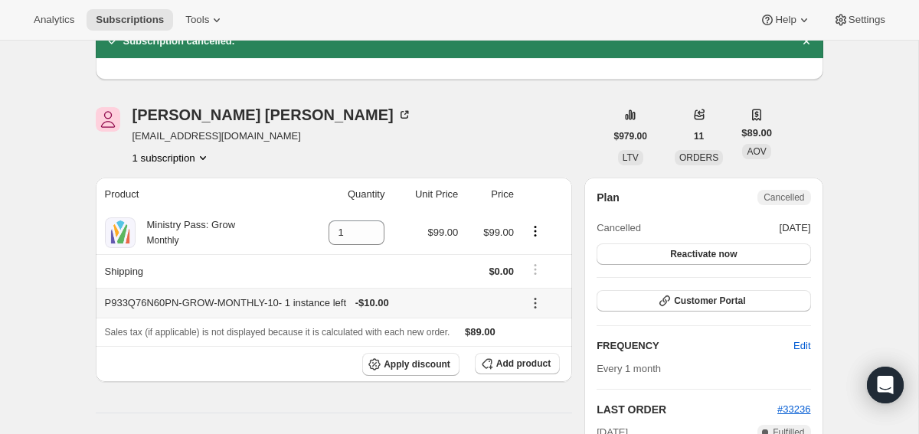
scroll to position [0, 0]
